Goal: Task Accomplishment & Management: Manage account settings

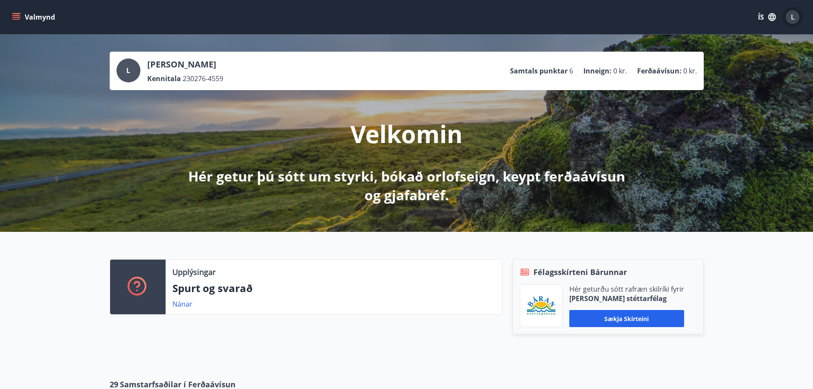
click at [792, 18] on span "L" at bounding box center [793, 16] width 4 height 9
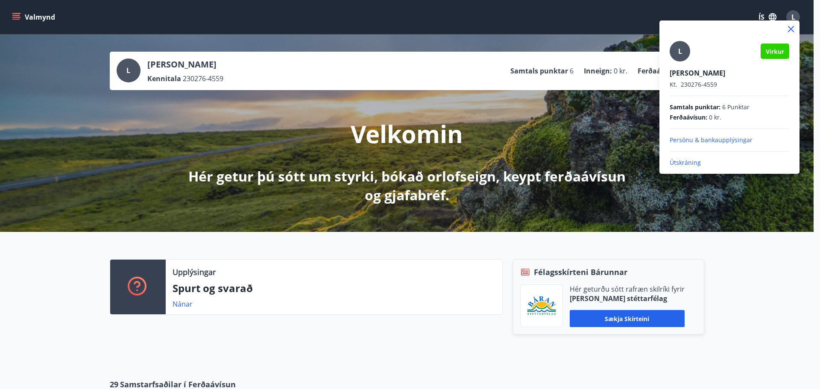
click at [687, 161] on p "Útskráning" at bounding box center [729, 162] width 120 height 9
